Goal: Task Accomplishment & Management: Use online tool/utility

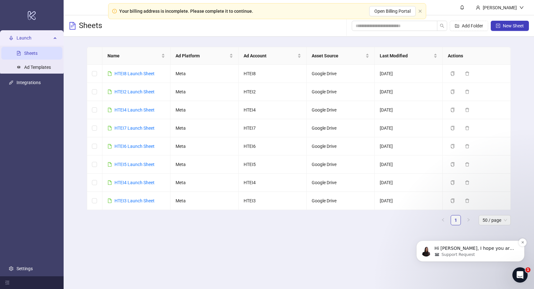
click at [448, 254] on span "Support Request" at bounding box center [458, 254] width 33 height 6
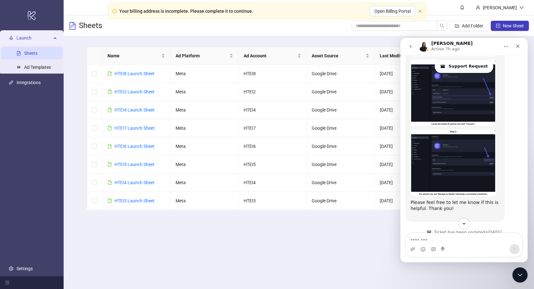
scroll to position [1261, 0]
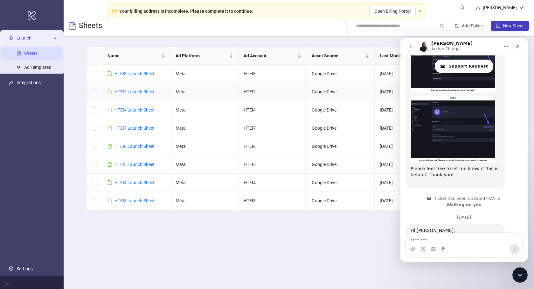
click at [136, 104] on td "HTEI4 Launch Sheet" at bounding box center [136, 110] width 68 height 18
click at [136, 107] on link "HTEI4 Launch Sheet" at bounding box center [135, 109] width 40 height 5
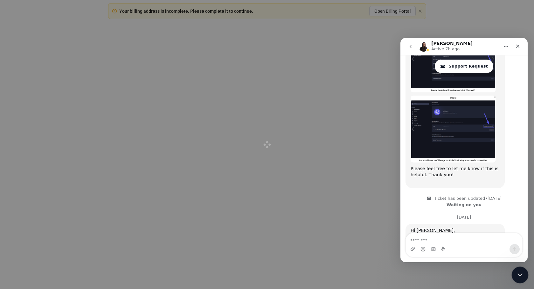
click at [518, 274] on icon "Close Intercom Messenger" at bounding box center [519, 274] width 8 height 8
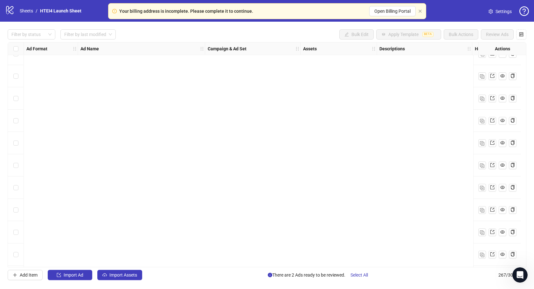
scroll to position [5736, 0]
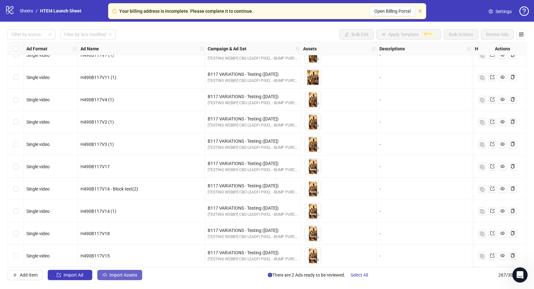
click at [121, 271] on button "Import Assets" at bounding box center [119, 274] width 45 height 10
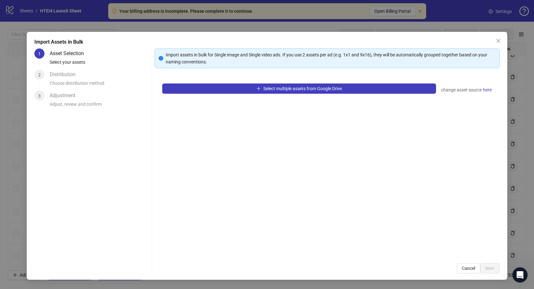
click at [275, 96] on div "Select multiple assets from Google Drive change asset source here" at bounding box center [327, 165] width 345 height 179
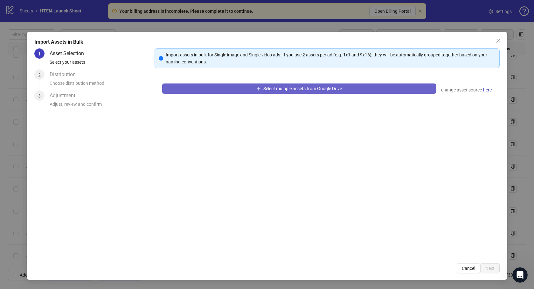
click at [275, 90] on span "Select multiple assets from Google Drive" at bounding box center [302, 88] width 79 height 5
click at [299, 87] on span "Select multiple assets from Google Drive" at bounding box center [302, 88] width 79 height 5
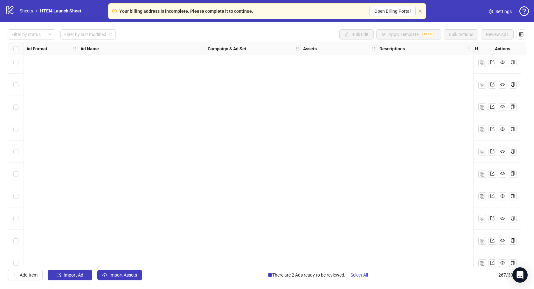
scroll to position [5736, 0]
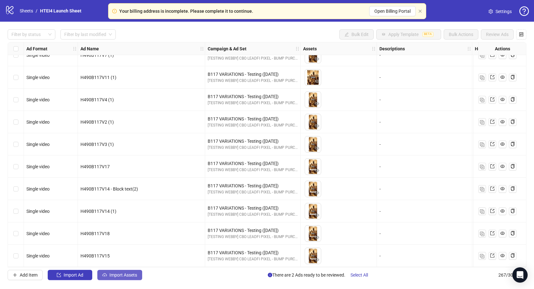
click at [115, 274] on span "Import Assets" at bounding box center [123, 274] width 28 height 5
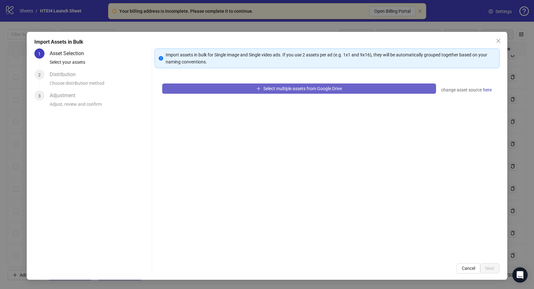
click at [220, 89] on button "Select multiple assets from Google Drive" at bounding box center [299, 88] width 274 height 10
click at [264, 88] on span "Select multiple assets from Google Drive" at bounding box center [302, 88] width 79 height 5
click at [246, 93] on button "Select multiple assets from Google Drive" at bounding box center [299, 88] width 274 height 10
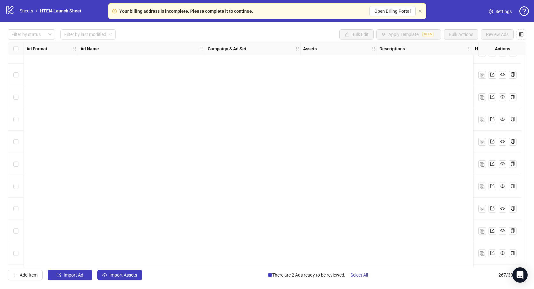
scroll to position [5736, 0]
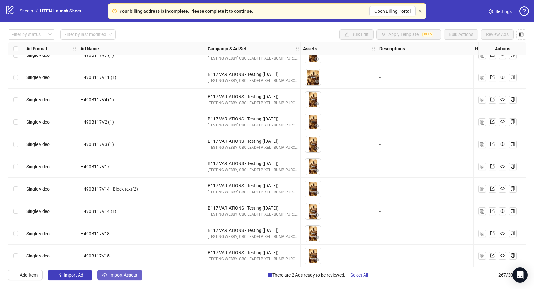
click at [106, 276] on icon "cloud-upload" at bounding box center [104, 274] width 4 height 4
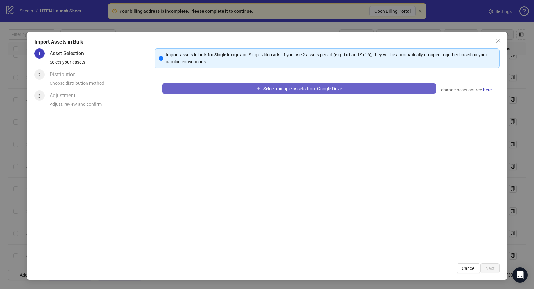
click at [230, 90] on button "Select multiple assets from Google Drive" at bounding box center [299, 88] width 274 height 10
